Goal: Transaction & Acquisition: Purchase product/service

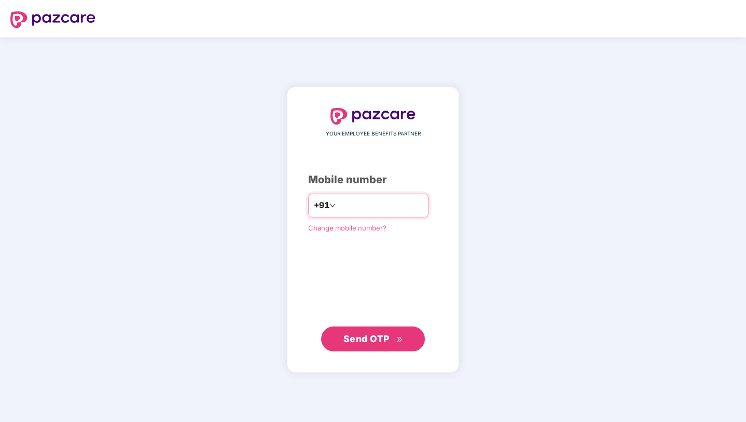
click at [331, 201] on div "+91 *********" at bounding box center [368, 205] width 120 height 24
click at [338, 202] on input "*********" at bounding box center [380, 205] width 85 height 17
type input "**********"
click at [387, 335] on span "Send OTP" at bounding box center [366, 338] width 46 height 11
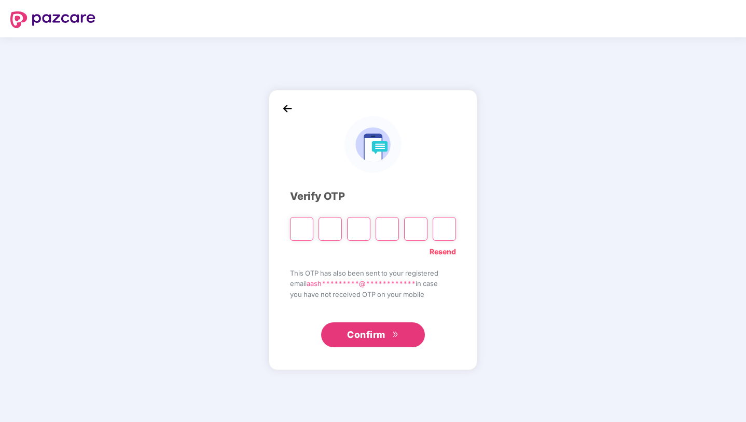
type input "*"
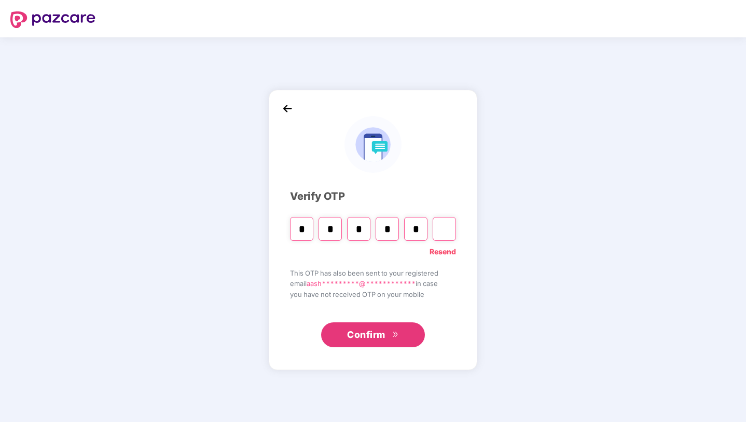
type input "*"
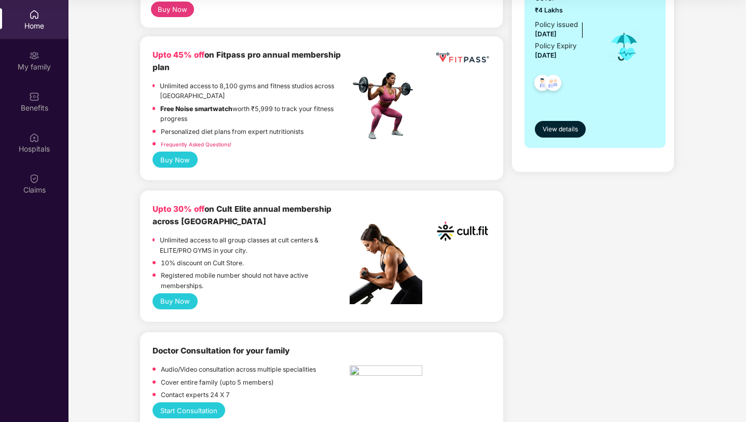
scroll to position [235, 0]
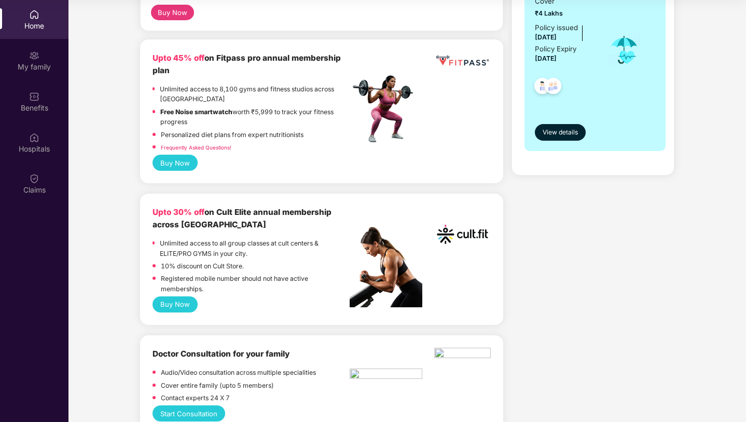
click at [178, 307] on button "Buy Now" at bounding box center [174, 304] width 45 height 16
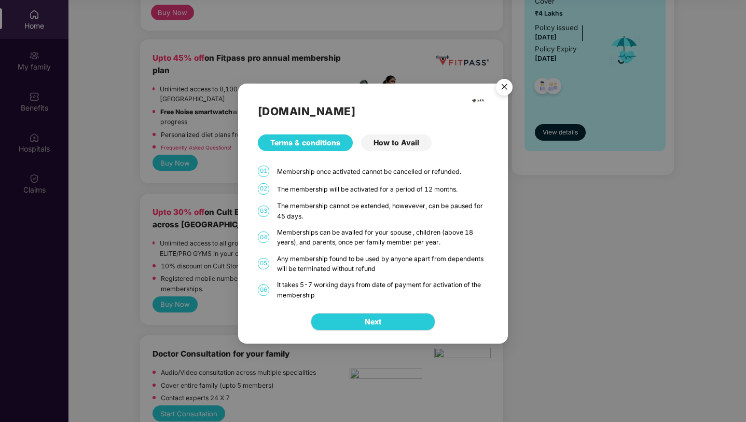
click at [392, 154] on div "[DOMAIN_NAME] Terms & conditions How to Avail 01 Membership once activated cann…" at bounding box center [373, 191] width 270 height 216
click at [399, 147] on div "How to Avail" at bounding box center [396, 142] width 71 height 17
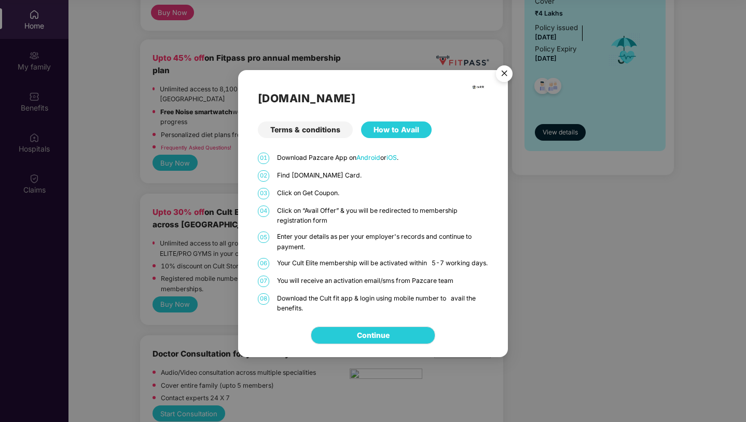
click at [504, 66] on img "Close" at bounding box center [503, 75] width 29 height 29
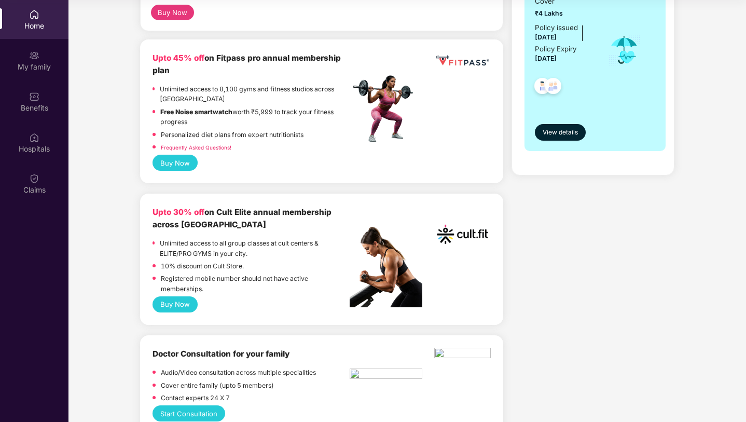
scroll to position [0, 0]
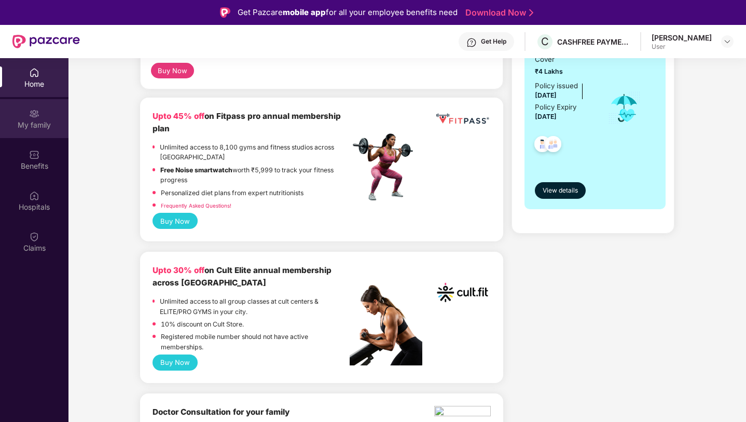
click at [43, 118] on div "My family" at bounding box center [34, 118] width 68 height 39
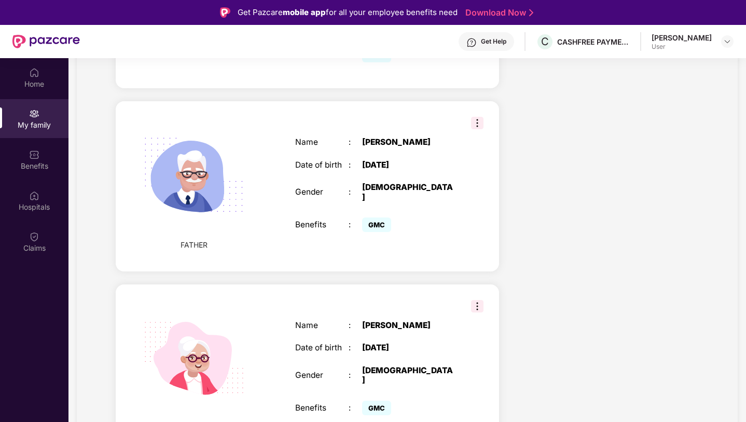
scroll to position [58, 0]
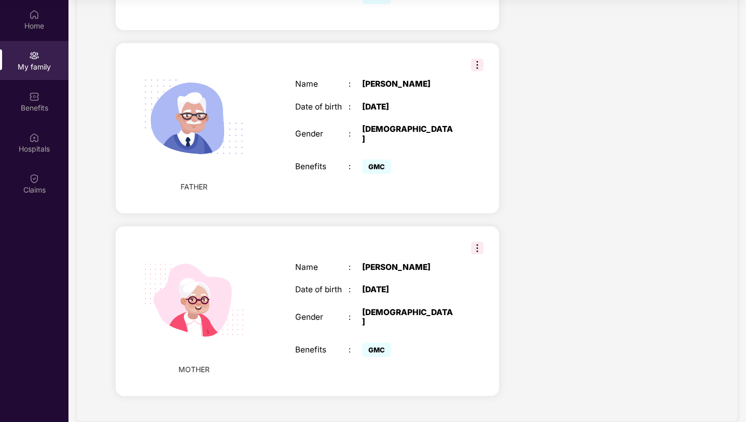
click at [475, 242] on img at bounding box center [477, 248] width 12 height 12
click at [502, 207] on div "Add Family Member New member can be added to the policy [DATE] of marriage or c…" at bounding box center [307, 51] width 400 height 714
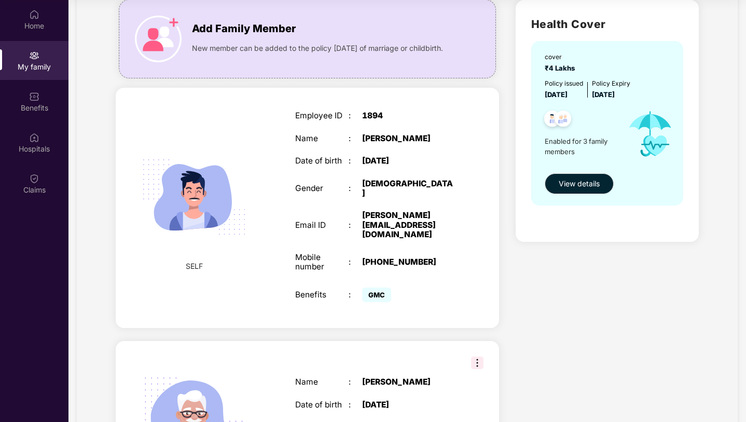
scroll to position [0, 0]
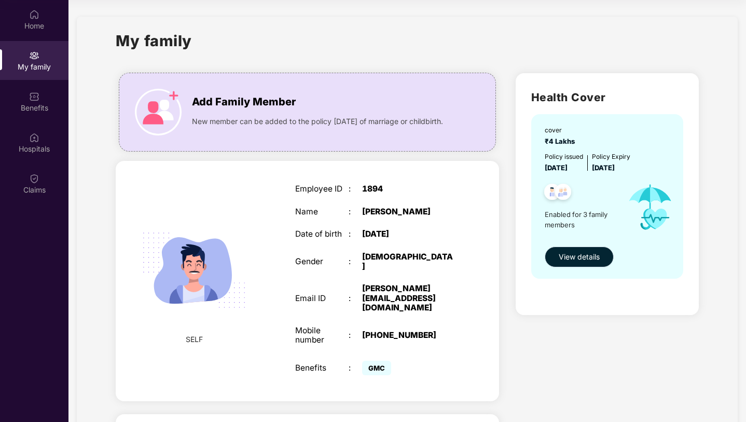
click at [575, 255] on span "View details" at bounding box center [578, 256] width 41 height 11
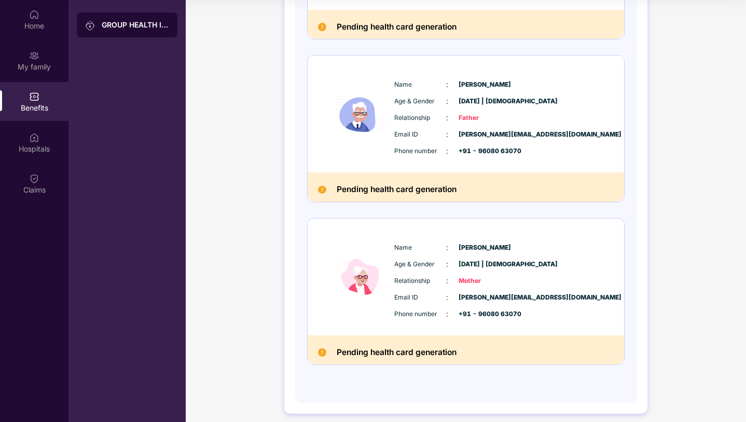
scroll to position [260, 0]
